Goal: Information Seeking & Learning: Check status

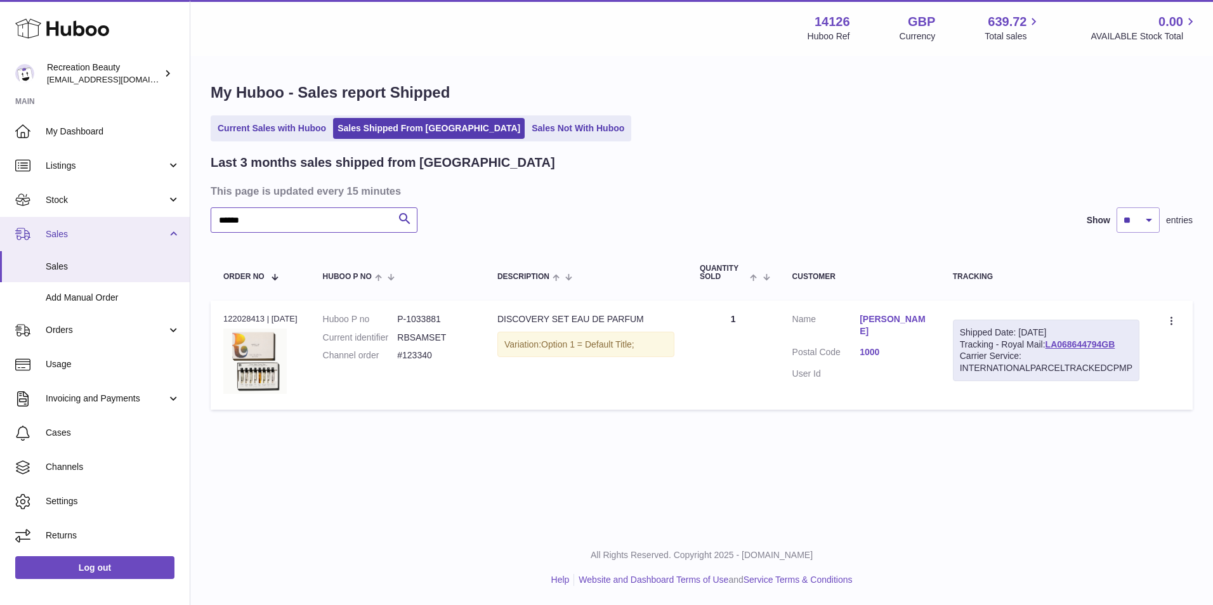
drag, startPoint x: 267, startPoint y: 221, endPoint x: 136, endPoint y: 223, distance: 130.7
click at [136, 223] on div "Huboo Recreation Beauty customercare@recreationbeauty.com Main My Dashboard Lis…" at bounding box center [606, 302] width 1213 height 605
paste input "text"
type input "******"
click at [1065, 344] on link "LA068644794GB" at bounding box center [1080, 344] width 70 height 10
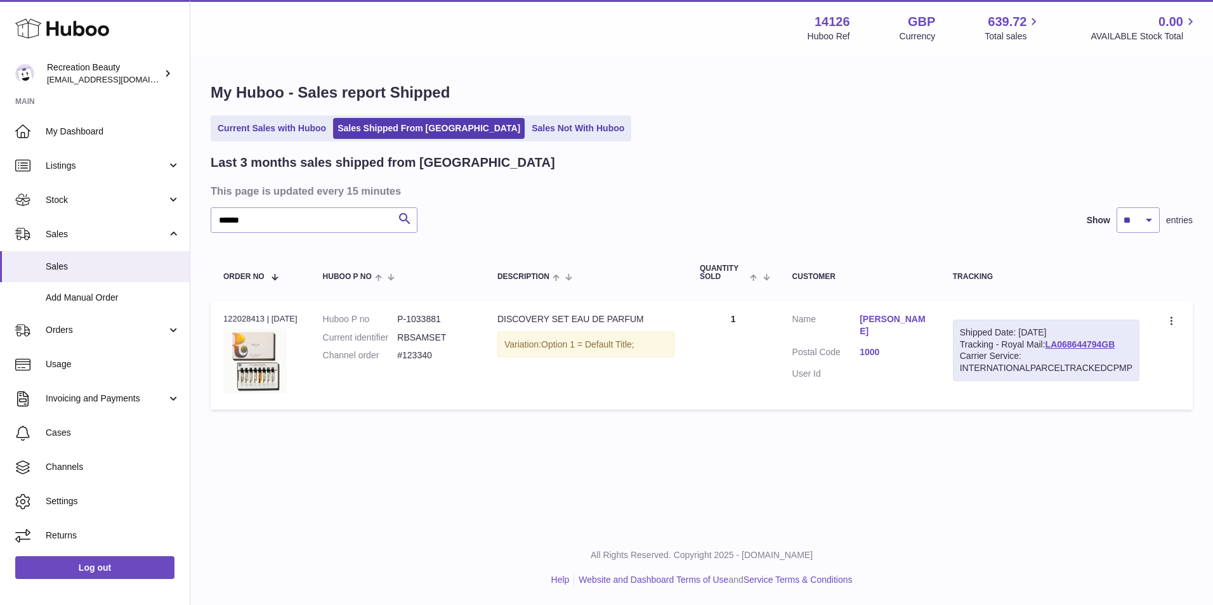
click at [879, 370] on dd at bounding box center [894, 374] width 68 height 12
click at [256, 219] on input "******" at bounding box center [314, 219] width 207 height 25
click at [80, 263] on span "Sales" at bounding box center [113, 267] width 134 height 12
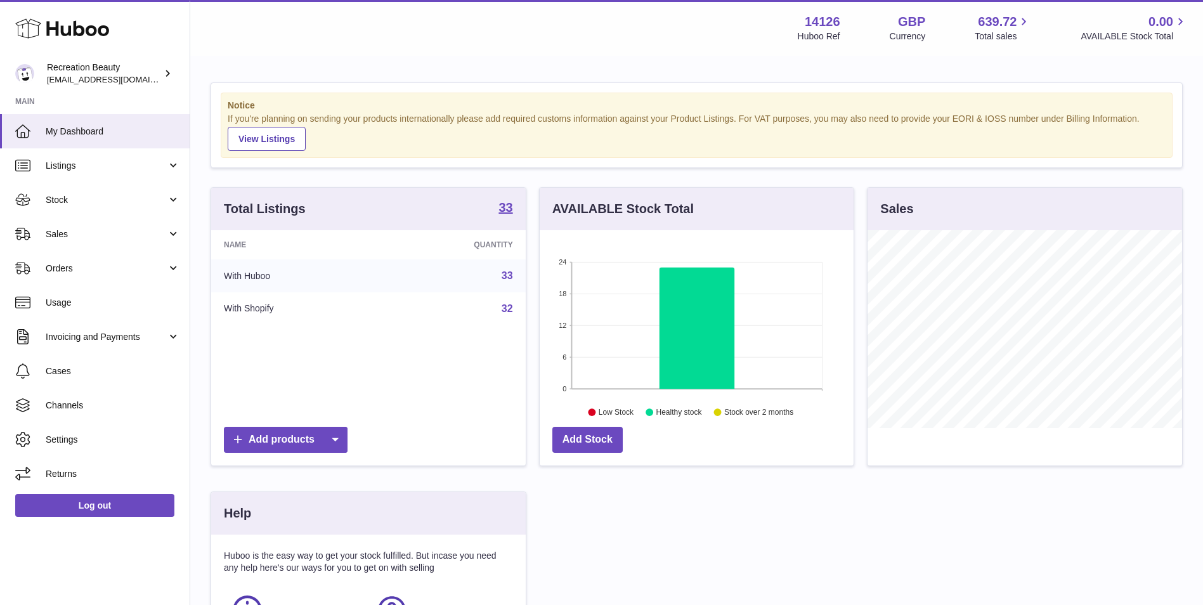
scroll to position [198, 314]
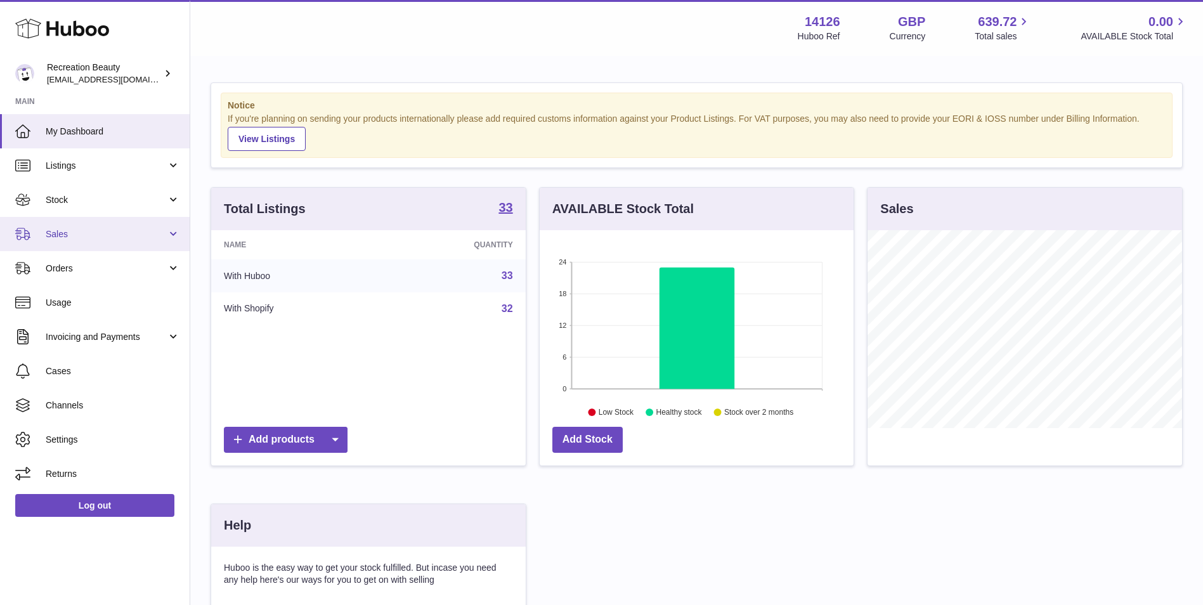
click at [133, 233] on span "Sales" at bounding box center [106, 234] width 121 height 12
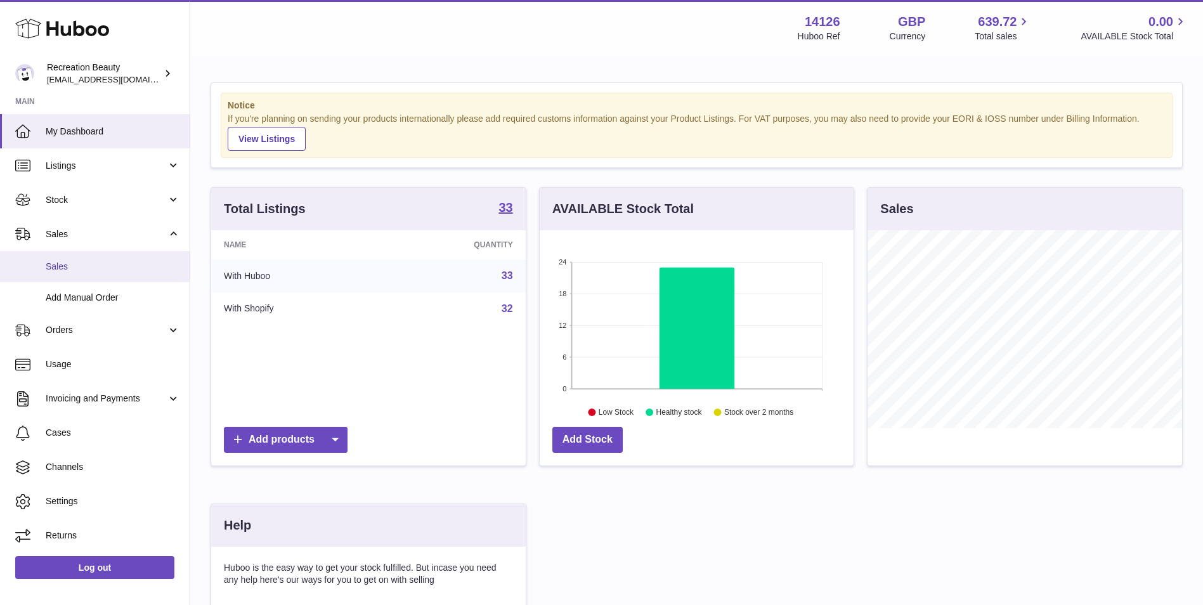
click at [100, 266] on span "Sales" at bounding box center [113, 267] width 134 height 12
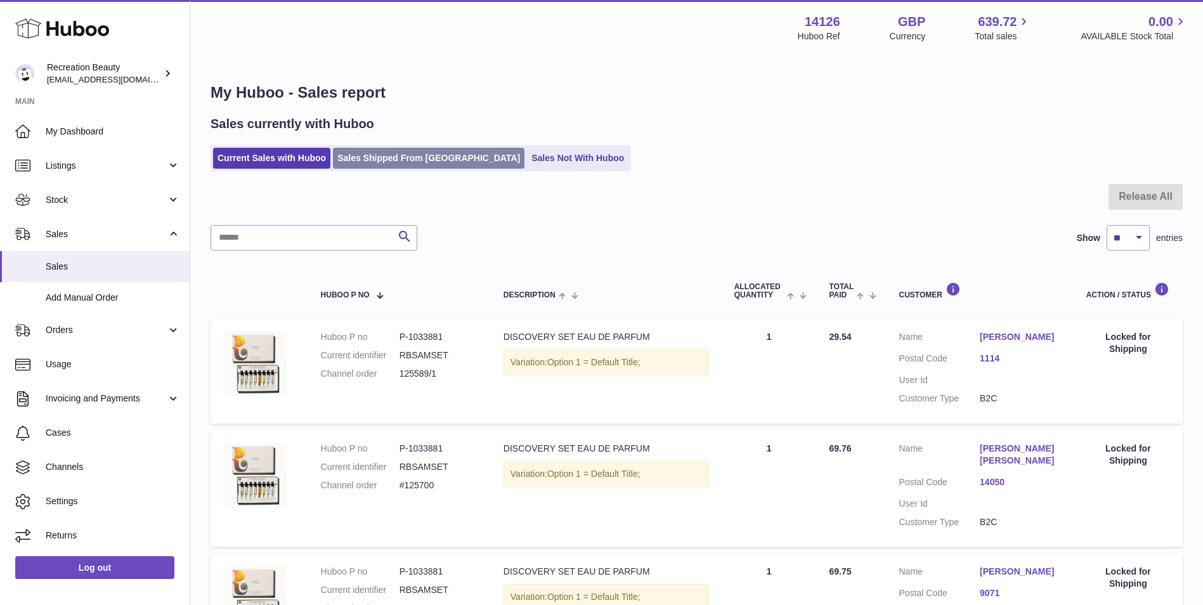
click at [416, 157] on link "Sales Shipped From Huboo" at bounding box center [429, 158] width 192 height 21
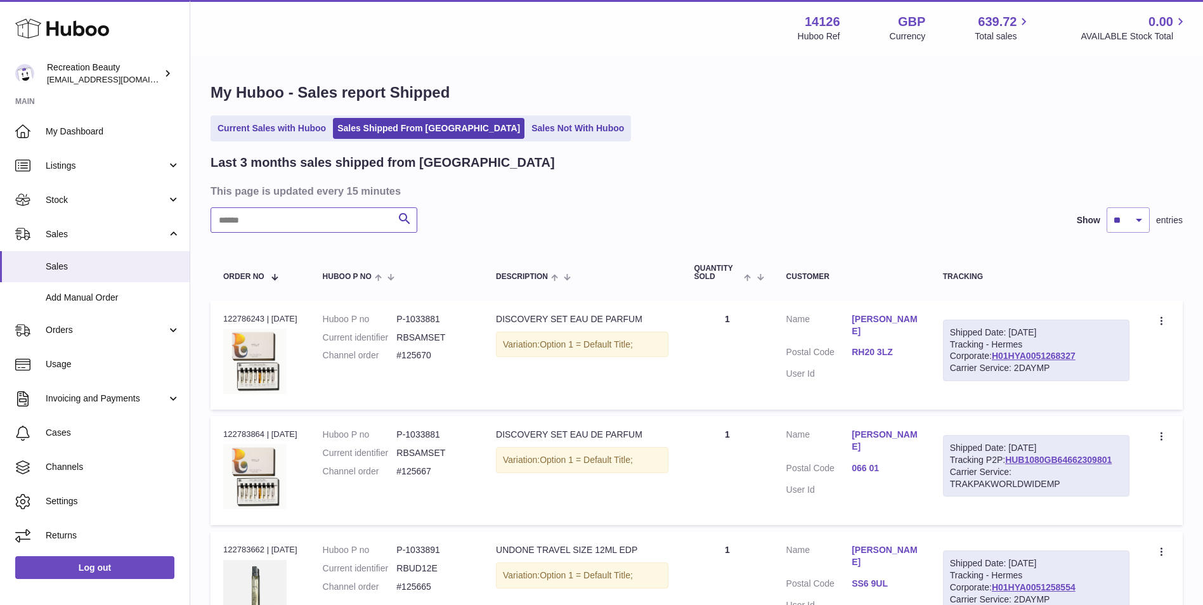
click at [342, 215] on input "text" at bounding box center [314, 219] width 207 height 25
paste input "**********"
type input "**********"
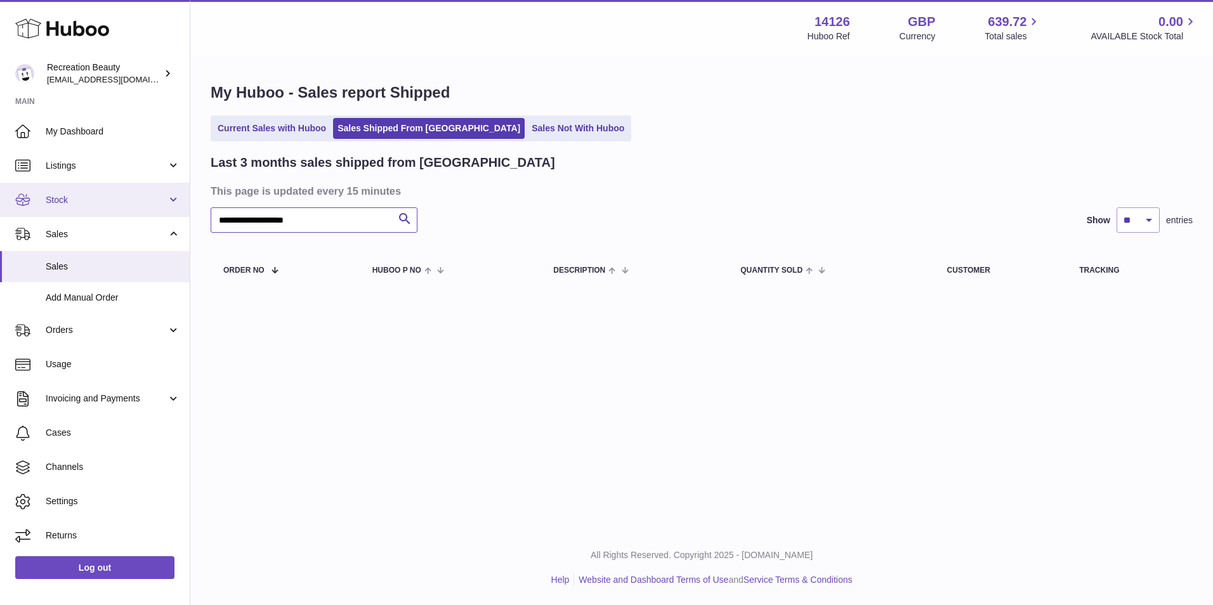
drag, startPoint x: 342, startPoint y: 215, endPoint x: 126, endPoint y: 206, distance: 216.5
click at [126, 206] on div "Huboo Recreation Beauty barney@recreationbeauty.com Main My Dashboard Listings …" at bounding box center [606, 302] width 1213 height 605
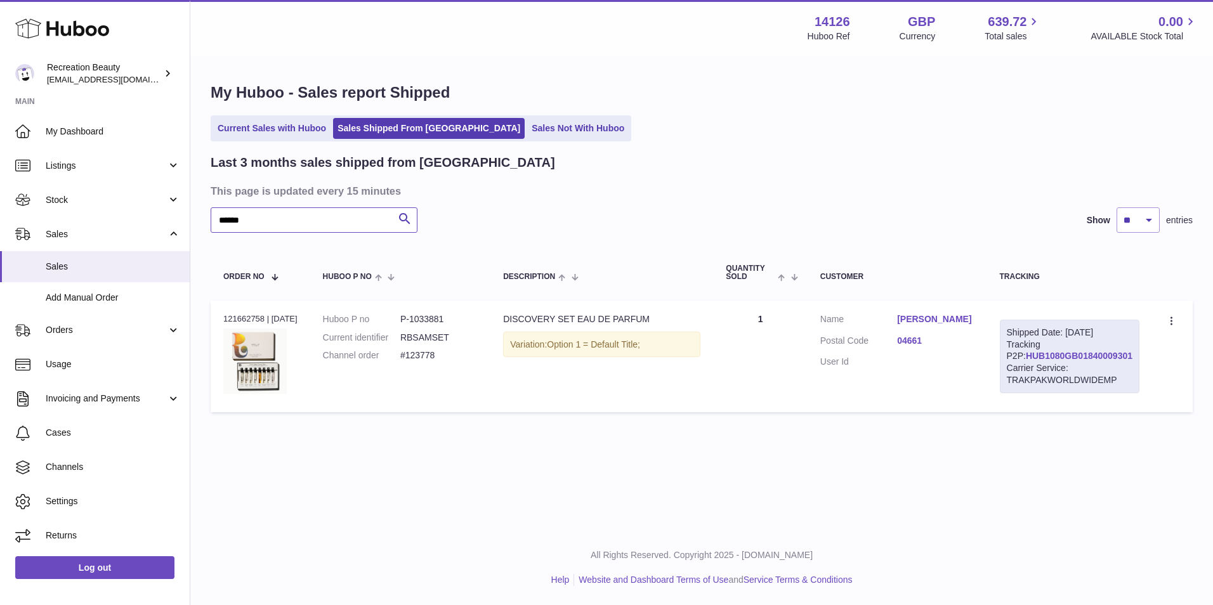
type input "******"
click at [1040, 361] on link "HUB1080GB01840009301" at bounding box center [1079, 356] width 107 height 10
click at [88, 506] on span "Settings" at bounding box center [113, 501] width 134 height 12
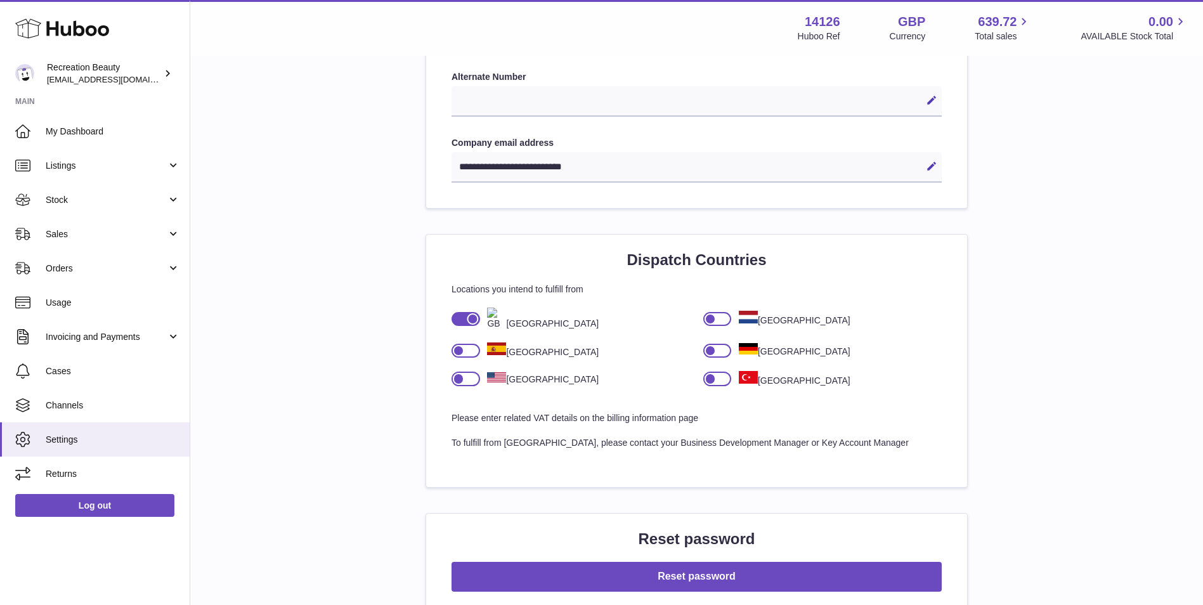
scroll to position [676, 0]
click at [167, 74] on icon at bounding box center [167, 73] width 13 height 13
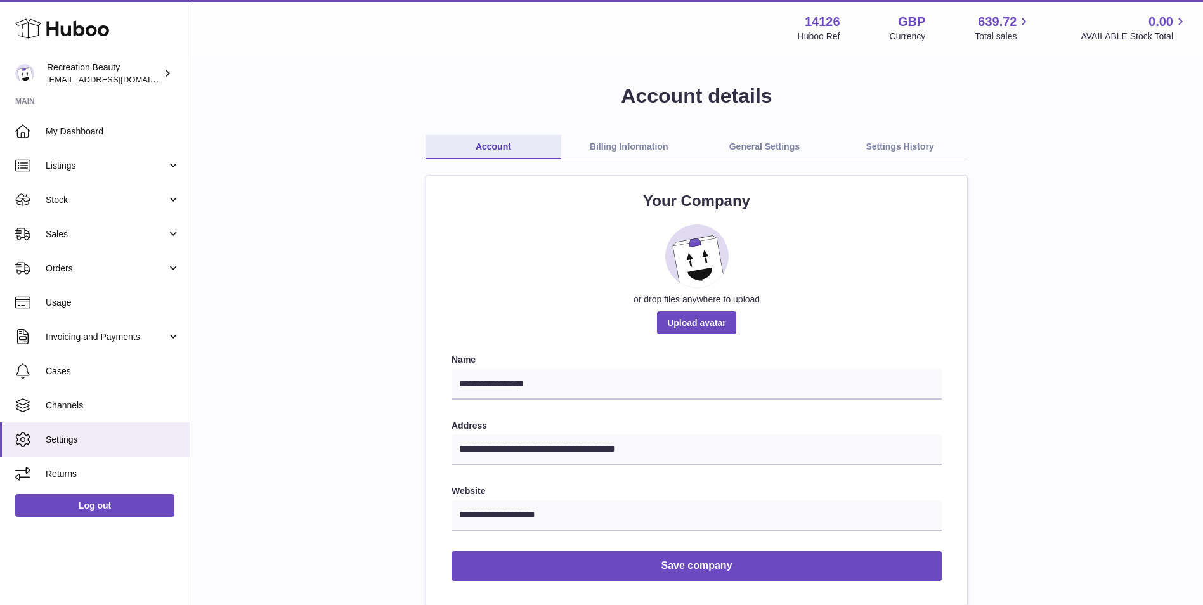
click at [631, 144] on link "Billing Information" at bounding box center [629, 147] width 136 height 24
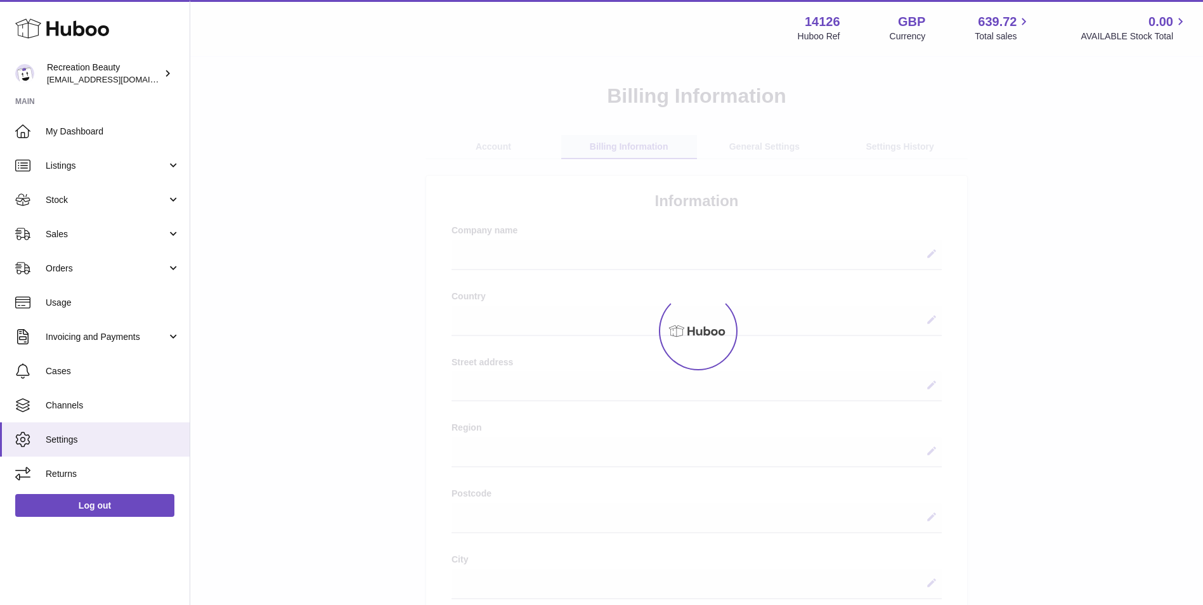
select select
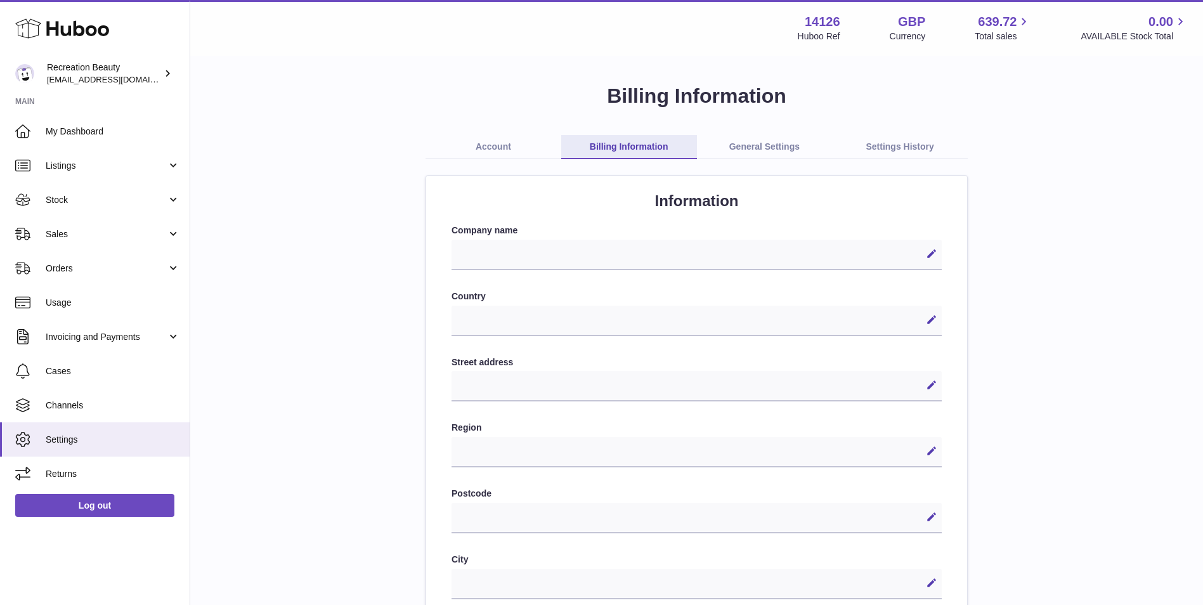
click at [740, 143] on link "General Settings" at bounding box center [765, 147] width 136 height 24
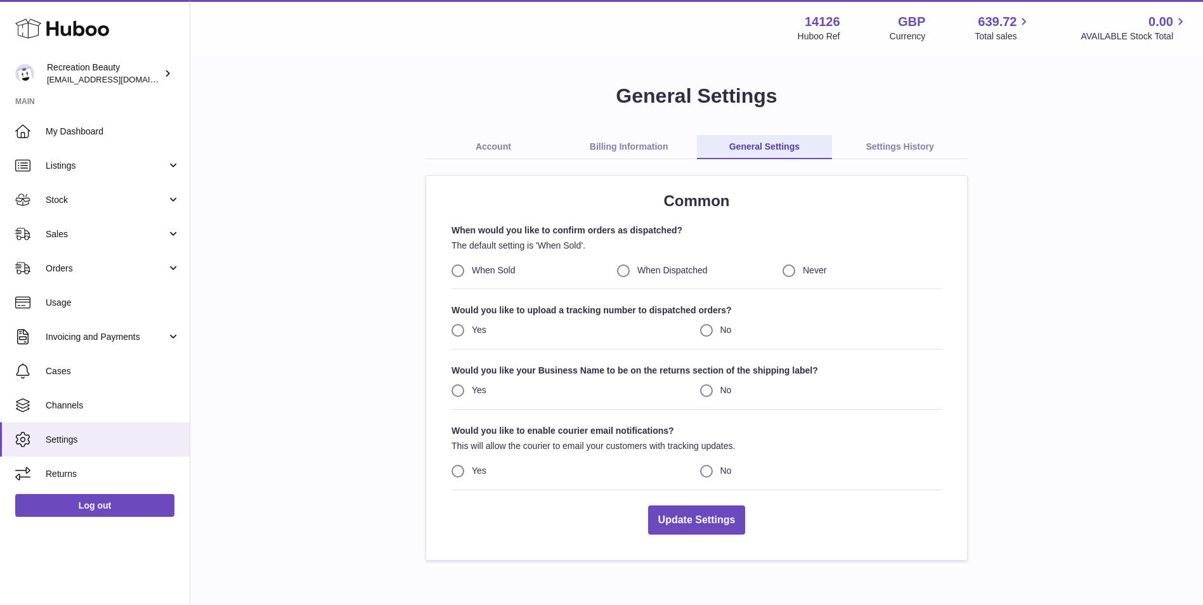
click at [870, 154] on link "Settings History" at bounding box center [900, 147] width 136 height 24
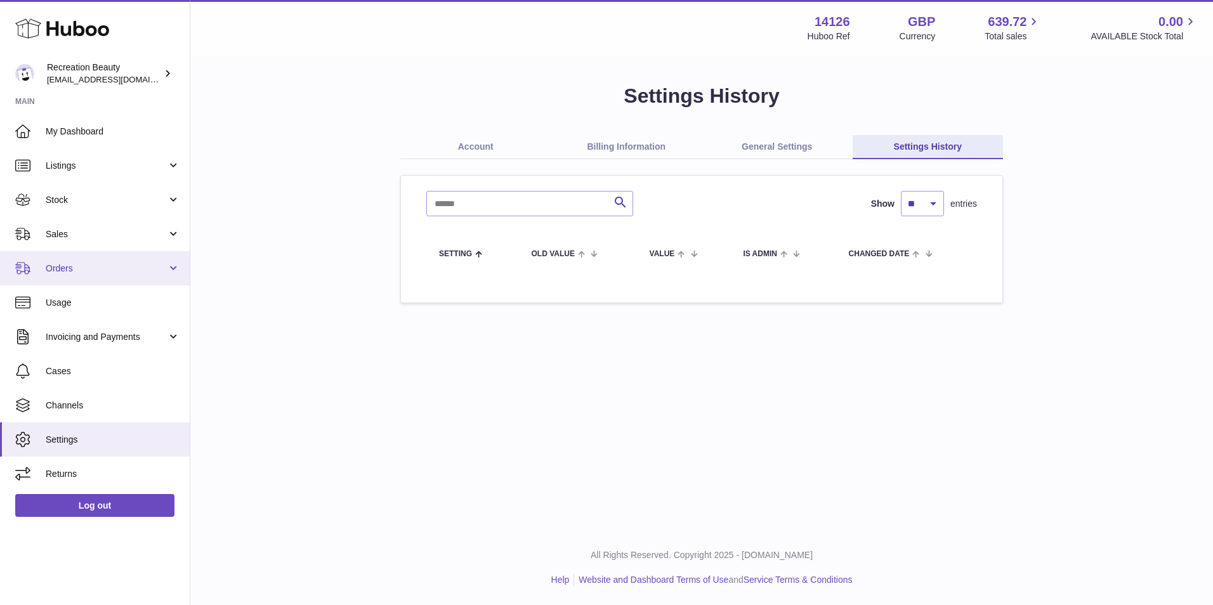
click at [143, 270] on span "Orders" at bounding box center [106, 269] width 121 height 12
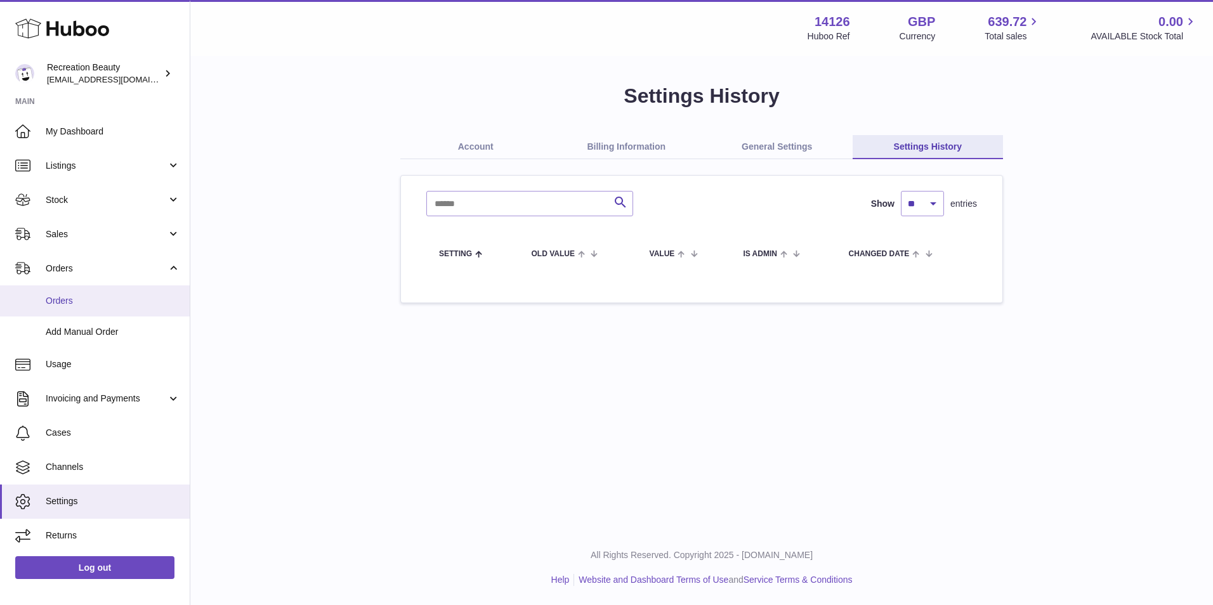
click at [126, 310] on link "Orders" at bounding box center [95, 300] width 190 height 31
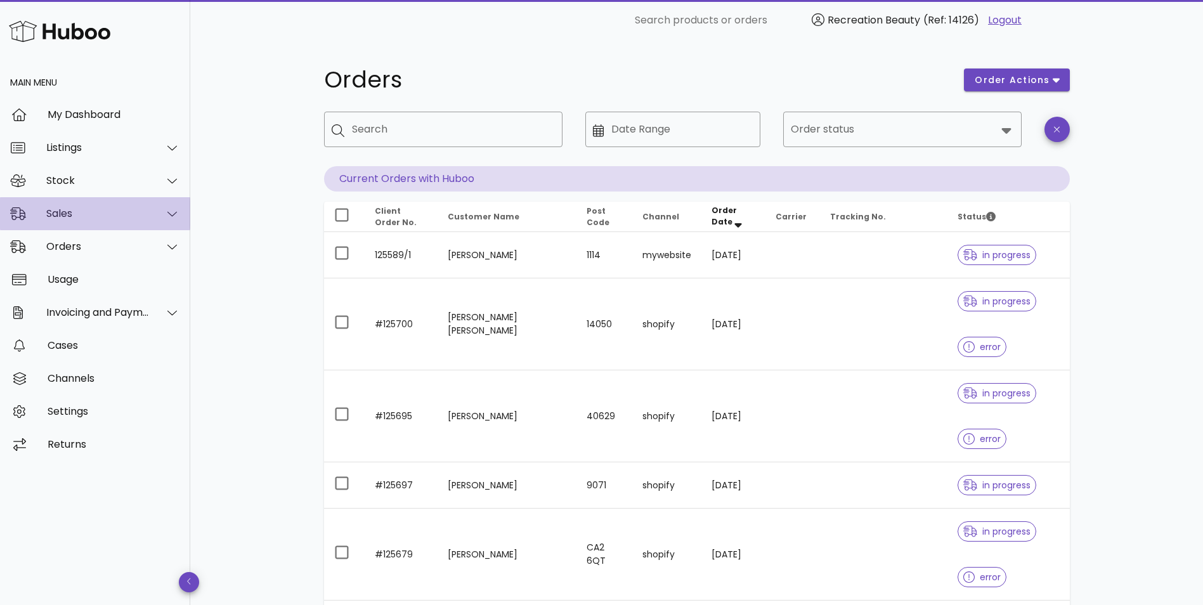
click at [118, 221] on div "Sales" at bounding box center [95, 213] width 190 height 33
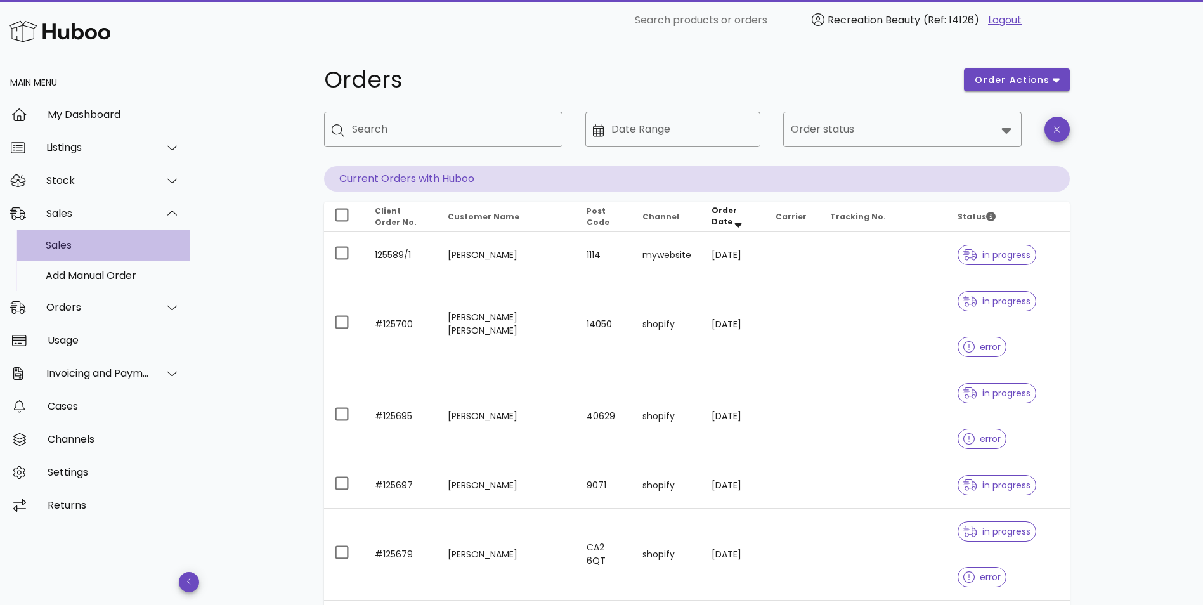
click at [112, 241] on div "Sales" at bounding box center [113, 245] width 134 height 12
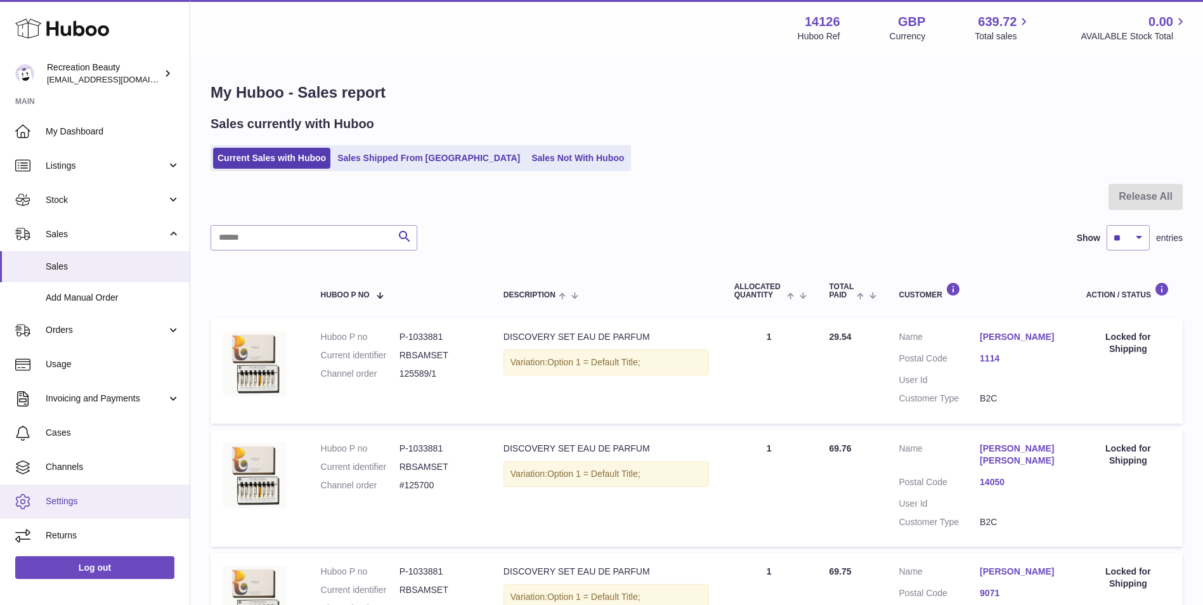
click at [90, 499] on span "Settings" at bounding box center [113, 501] width 134 height 12
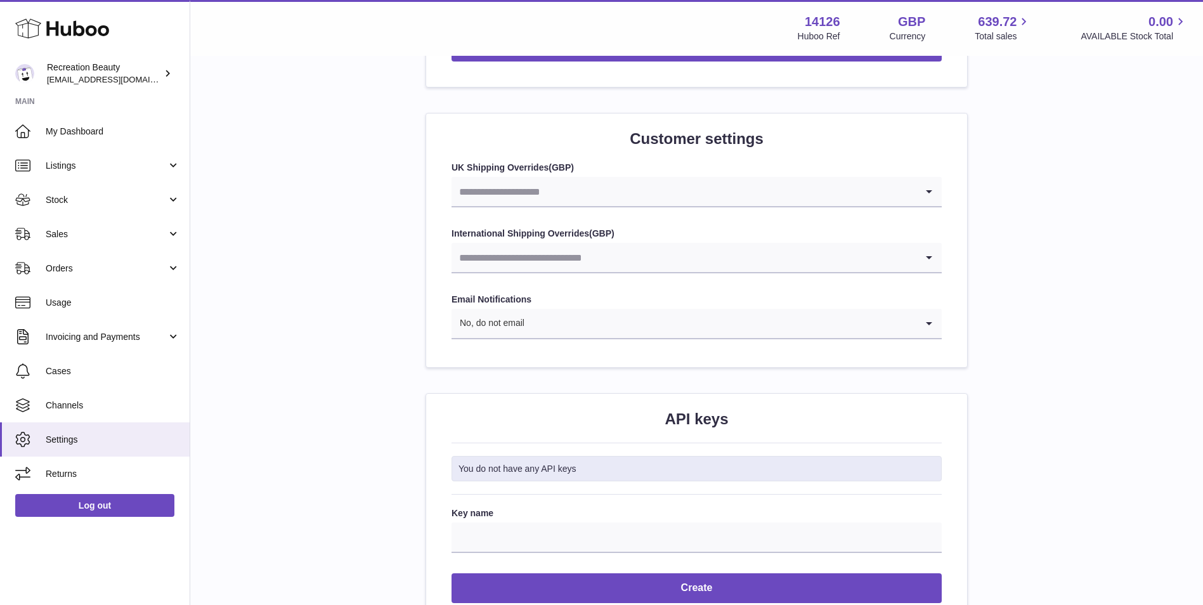
scroll to position [1331, 0]
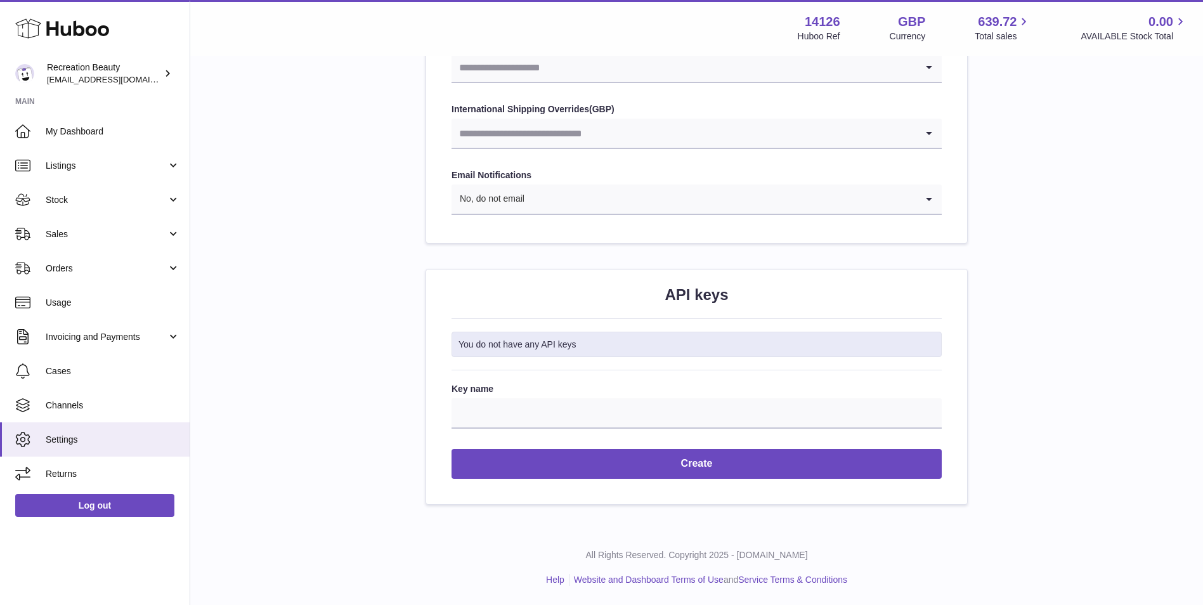
click at [65, 238] on span "Sales" at bounding box center [106, 234] width 121 height 12
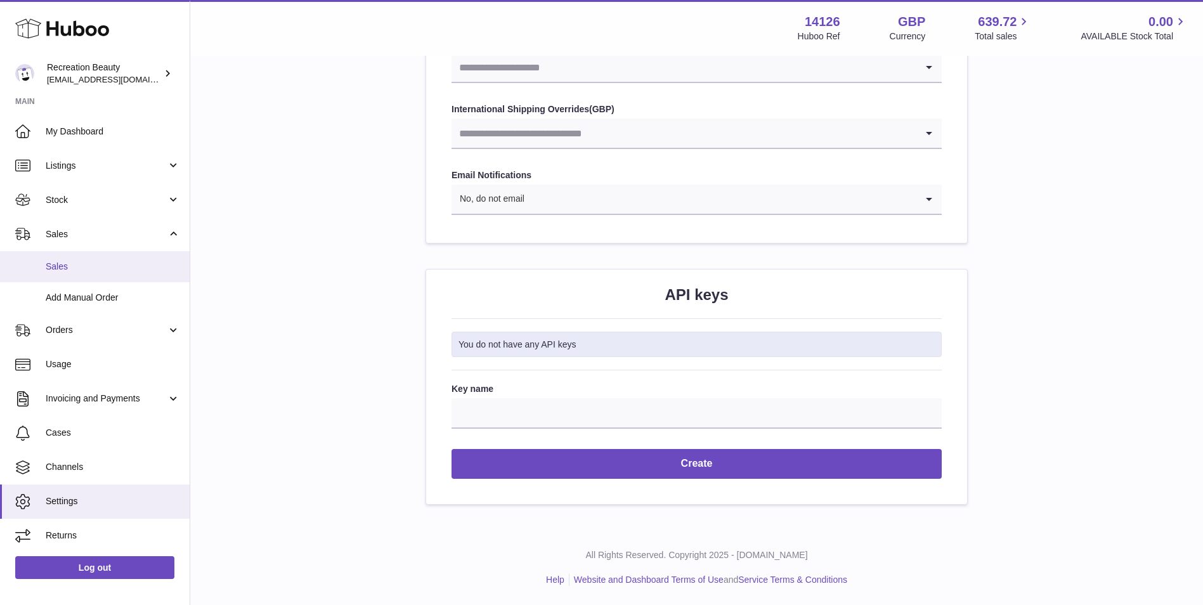
click at [72, 265] on span "Sales" at bounding box center [113, 267] width 134 height 12
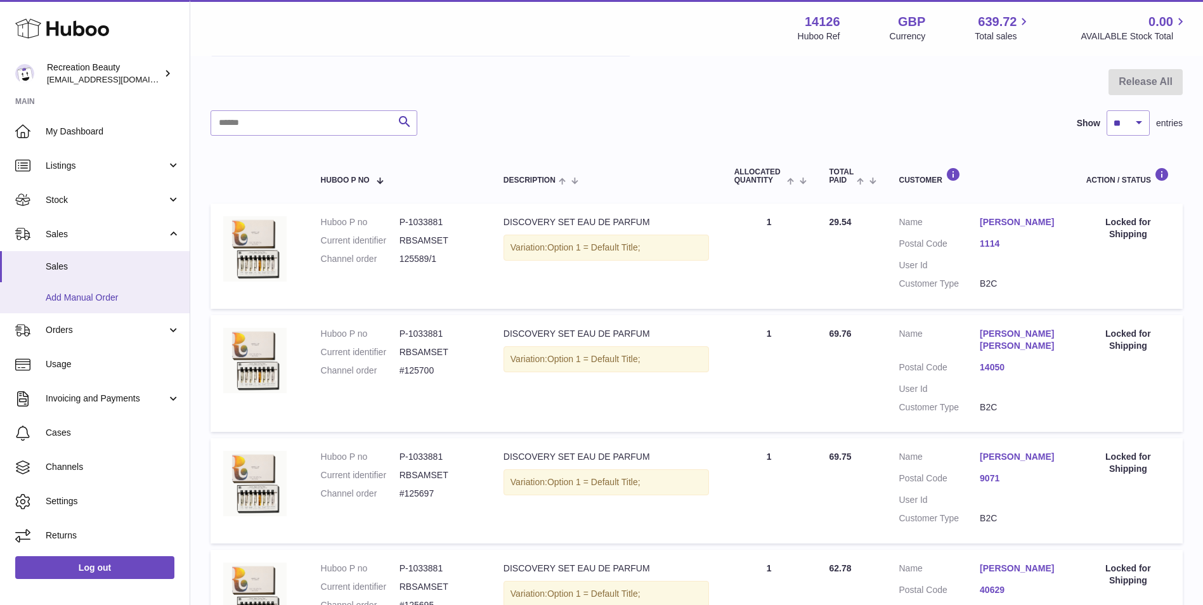
scroll to position [115, 0]
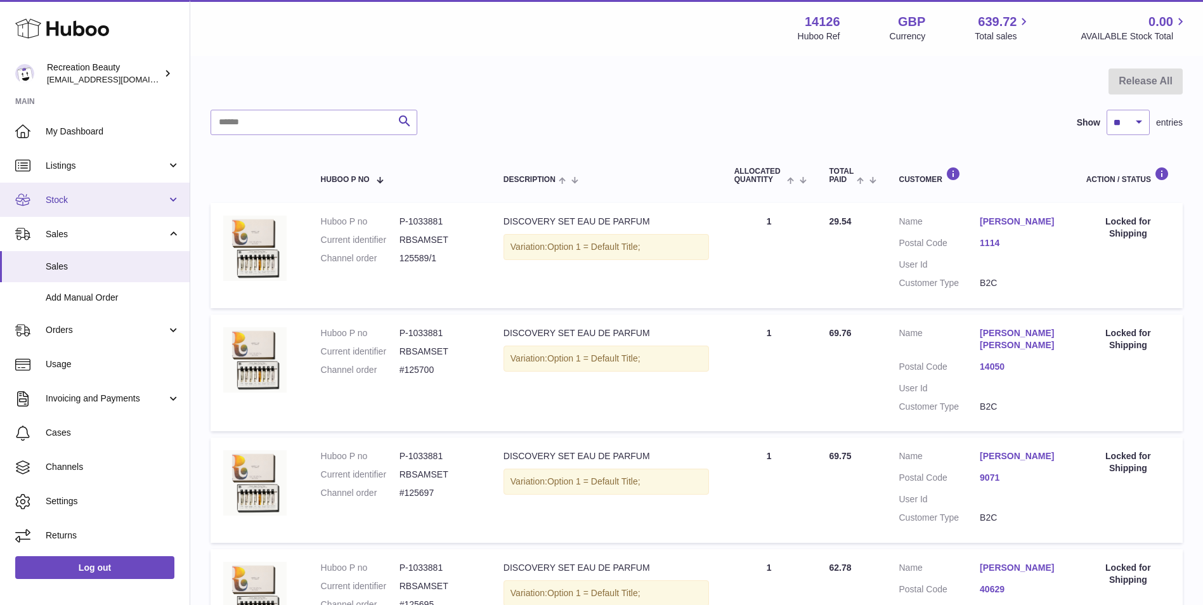
click at [90, 200] on span "Stock" at bounding box center [106, 200] width 121 height 12
